Goal: Task Accomplishment & Management: Manage account settings

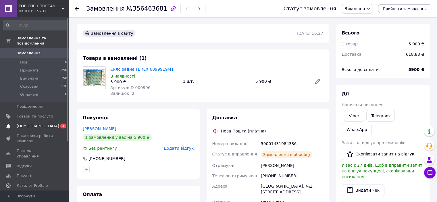
click at [37, 124] on span "[DEMOGRAPHIC_DATA]" at bounding box center [38, 126] width 43 height 5
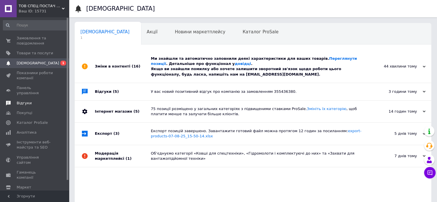
click at [31, 101] on span "Відгуки" at bounding box center [35, 103] width 36 height 5
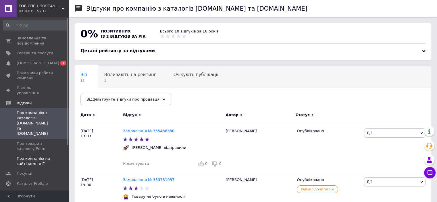
click at [33, 156] on span "Про компанію на сайті компанії" at bounding box center [35, 161] width 36 height 10
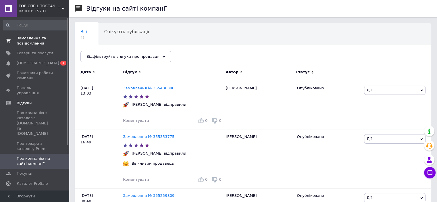
click at [29, 43] on span "Замовлення та повідомлення" at bounding box center [35, 41] width 36 height 10
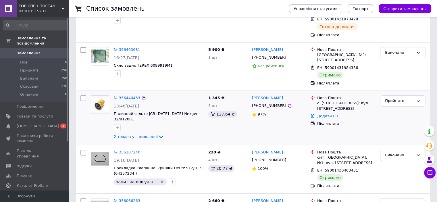
scroll to position [172, 0]
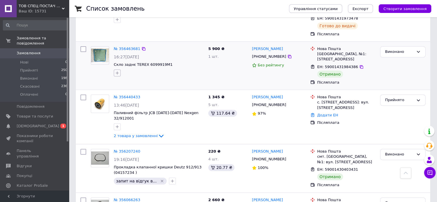
click at [116, 71] on icon "button" at bounding box center [117, 73] width 5 height 5
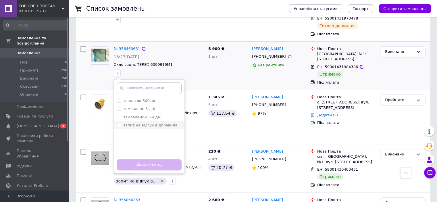
click at [151, 123] on label "запит на відгук відправила" at bounding box center [150, 125] width 54 height 4
checkbox input "true"
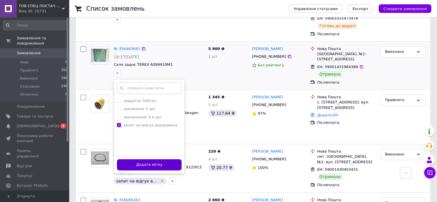
click at [153, 159] on button "Додати мітку" at bounding box center [149, 164] width 65 height 11
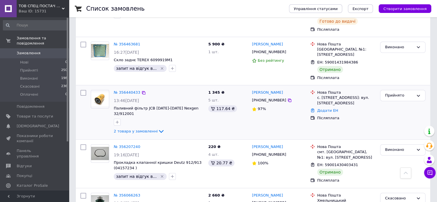
scroll to position [201, 0]
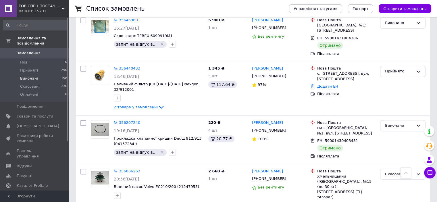
click at [30, 76] on span "Виконані" at bounding box center [29, 78] width 18 height 5
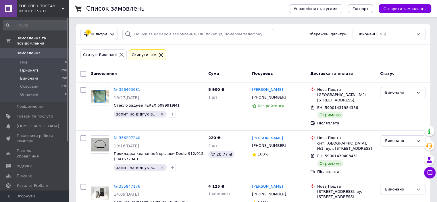
click at [37, 66] on li "Прийняті 250" at bounding box center [35, 70] width 71 height 8
